Goal: Task Accomplishment & Management: Use online tool/utility

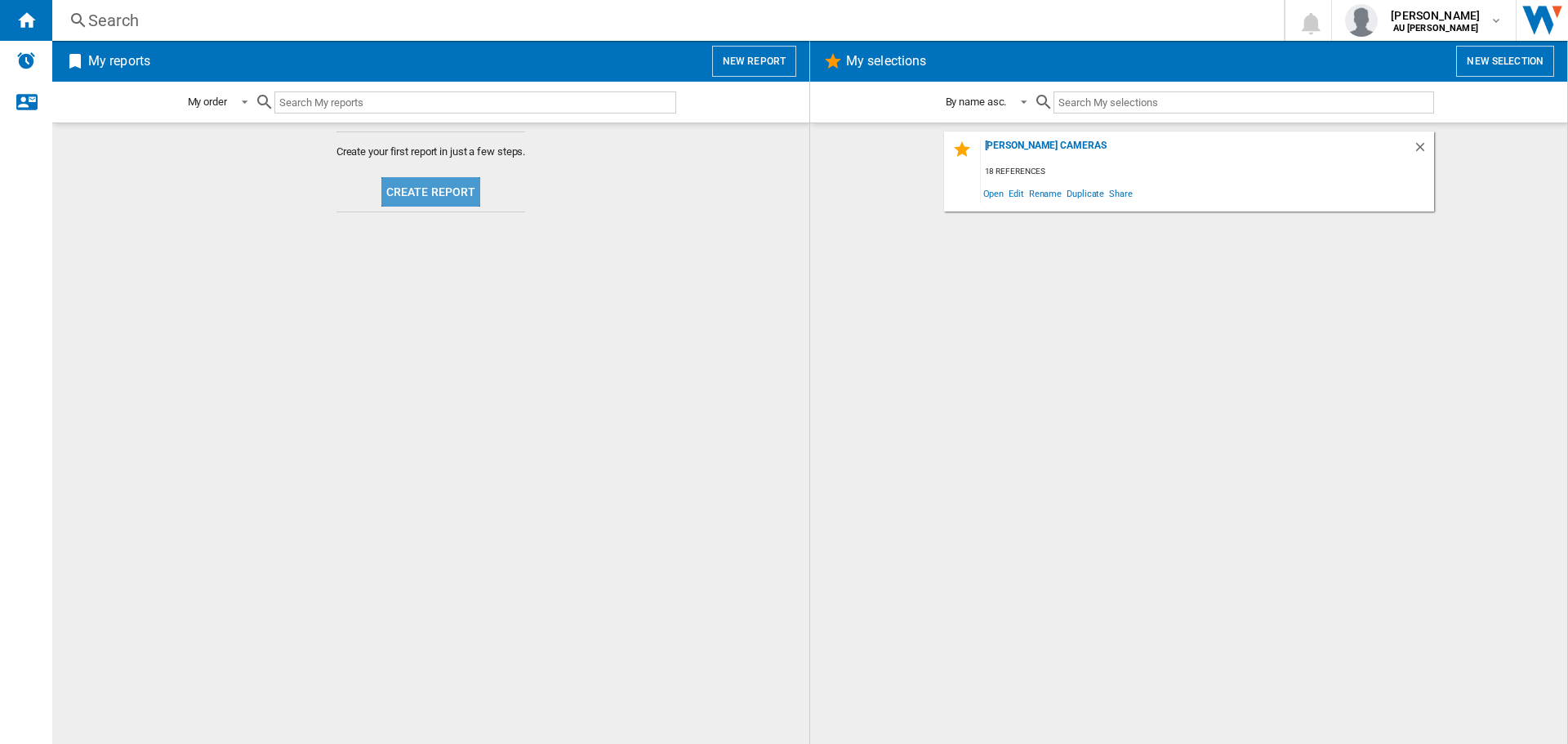
click at [462, 179] on button "Create report" at bounding box center [430, 192] width 99 height 30
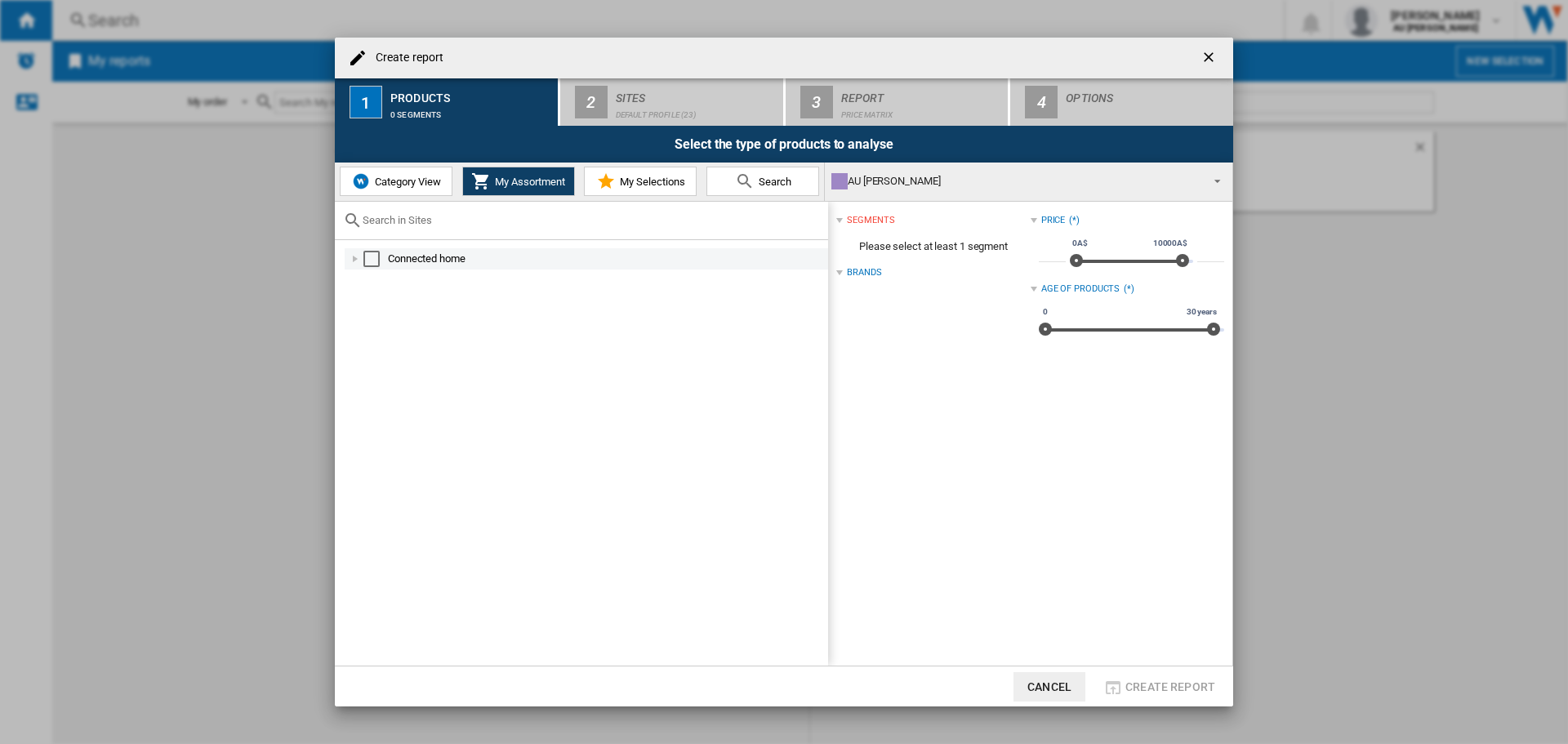
click at [409, 257] on div "Connected home" at bounding box center [606, 259] width 438 height 17
click at [366, 261] on div "Select" at bounding box center [372, 259] width 17 height 17
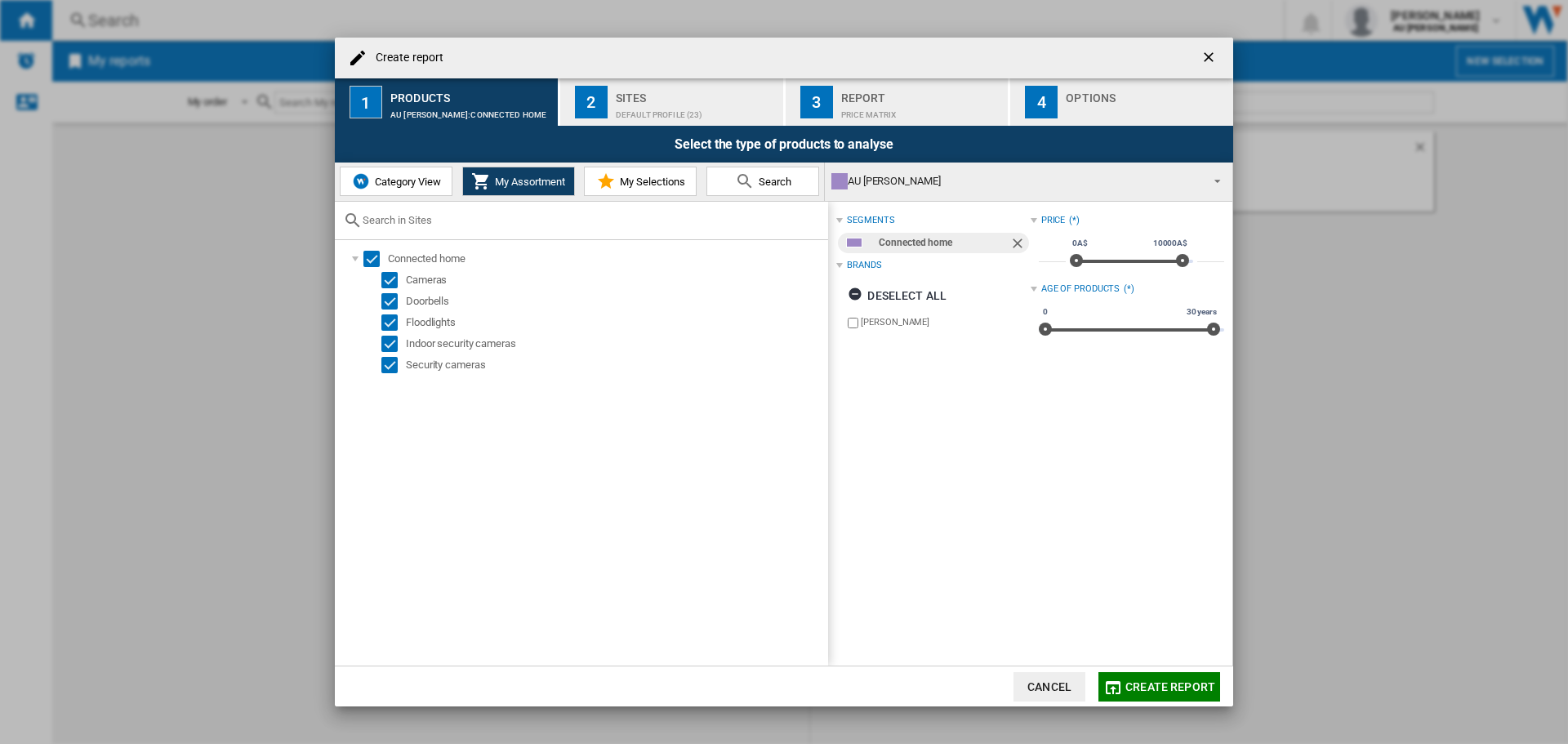
click at [1145, 692] on span "Create report" at bounding box center [1170, 687] width 90 height 13
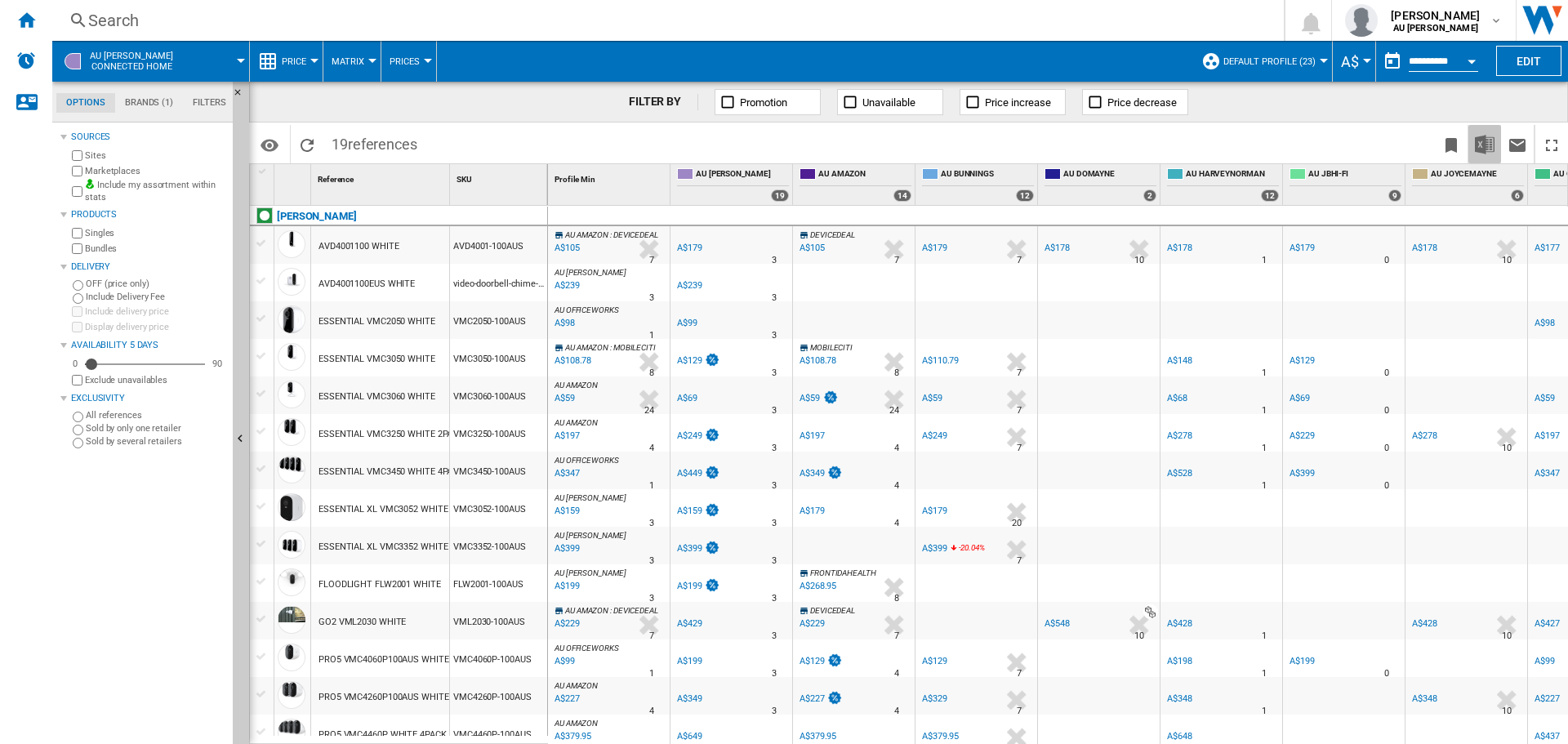
click at [1489, 143] on img "Download in Excel" at bounding box center [1485, 144] width 19 height 19
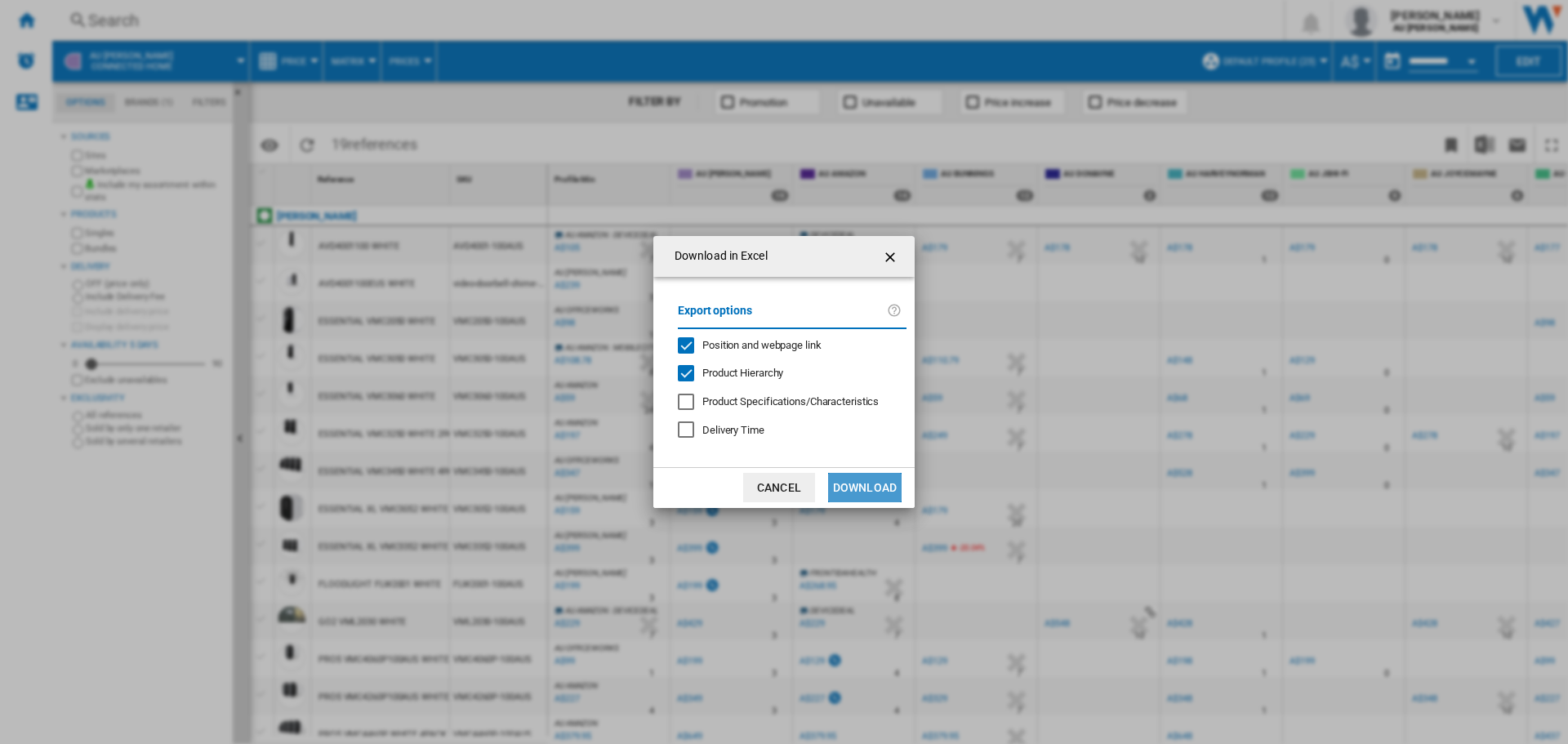
click at [884, 481] on button "Download" at bounding box center [864, 488] width 73 height 30
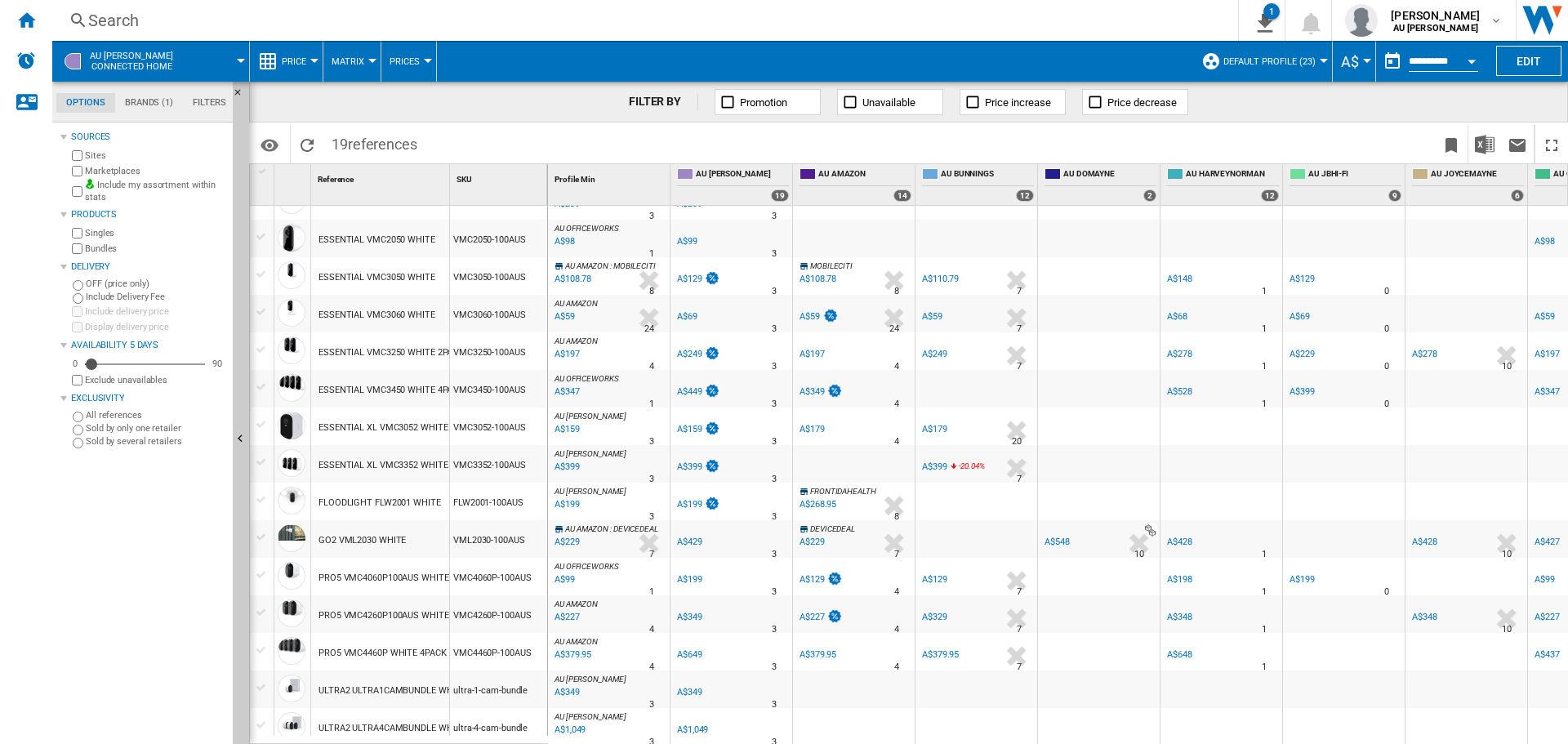
scroll to position [163, 0]
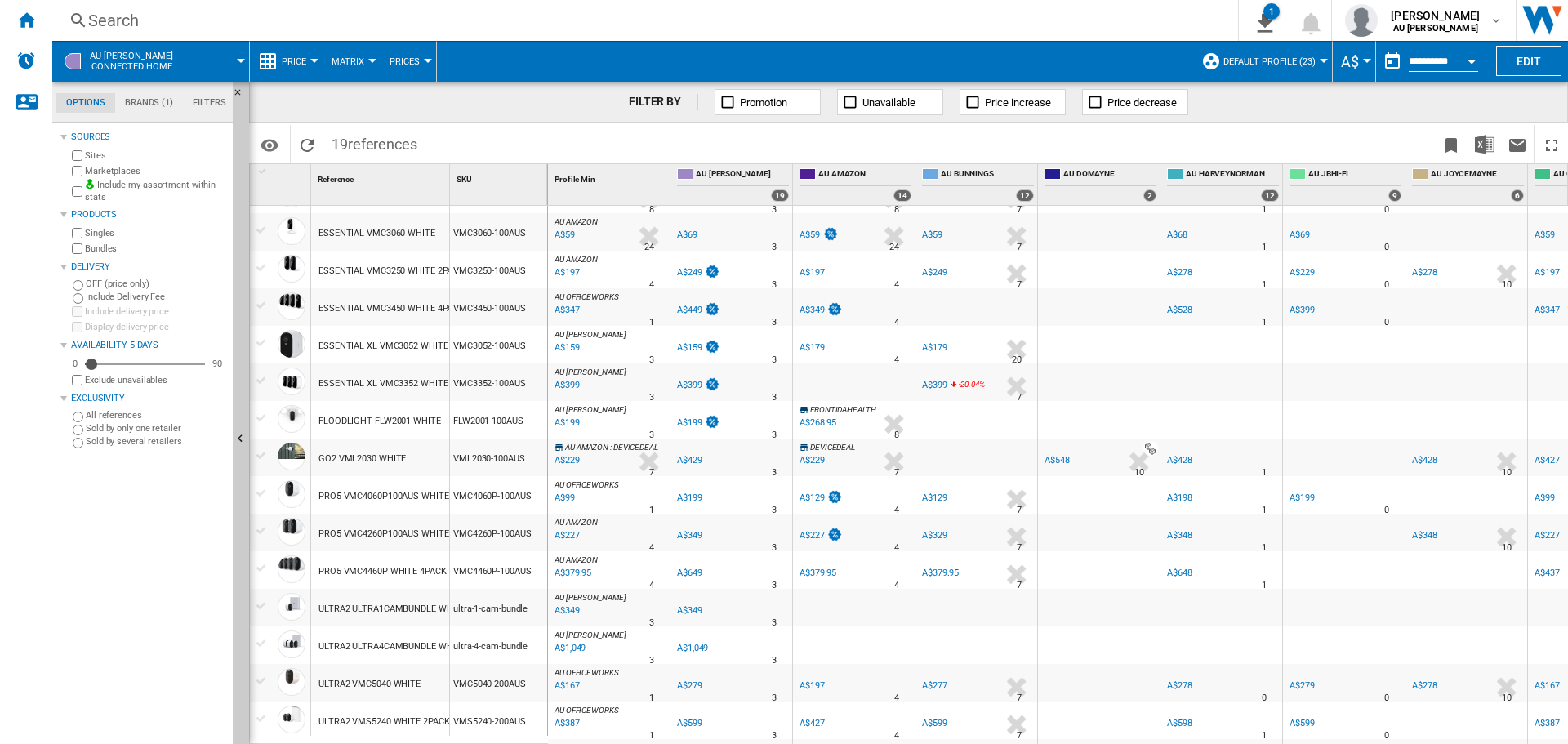
click at [569, 496] on div "A$99" at bounding box center [563, 498] width 23 height 17
